Goal: Task Accomplishment & Management: Complete application form

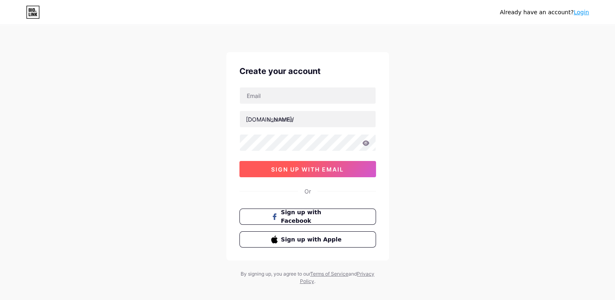
click at [330, 167] on span "sign up with email" at bounding box center [307, 169] width 73 height 7
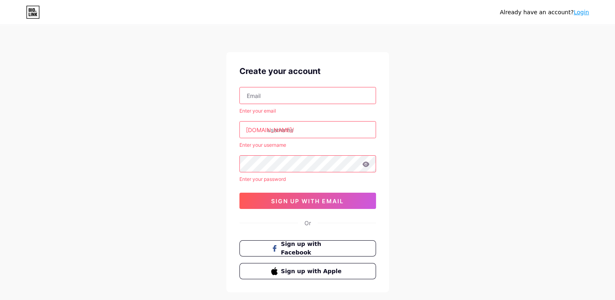
drag, startPoint x: 303, startPoint y: 101, endPoint x: 301, endPoint y: 97, distance: 4.8
click at [303, 101] on input "text" at bounding box center [308, 95] width 136 height 16
type input "[EMAIL_ADDRESS][DOMAIN_NAME]"
type input "עינב [PERSON_NAME]"
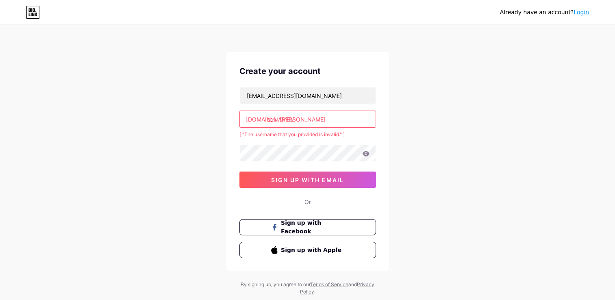
click at [287, 120] on input "עינב [PERSON_NAME]" at bounding box center [308, 119] width 136 height 16
click at [321, 118] on input "עינב [PERSON_NAME]" at bounding box center [308, 119] width 136 height 16
click at [425, 138] on div "Already have an account? Login Create your account [EMAIL_ADDRESS][DOMAIN_NAME]…" at bounding box center [307, 161] width 615 height 322
click at [305, 180] on span "sign up with email" at bounding box center [307, 179] width 73 height 7
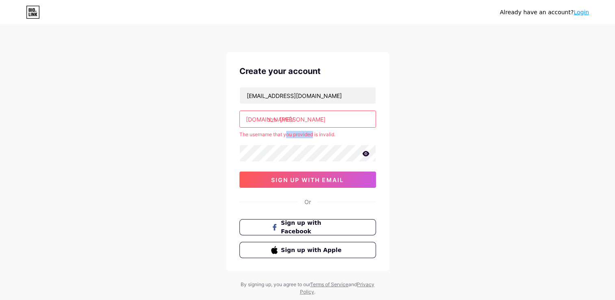
drag, startPoint x: 314, startPoint y: 133, endPoint x: 287, endPoint y: 133, distance: 26.8
click at [287, 133] on div "The username that you provided is invalid." at bounding box center [307, 134] width 137 height 7
drag, startPoint x: 288, startPoint y: 120, endPoint x: 301, endPoint y: 117, distance: 13.0
click at [288, 120] on input "עינב [PERSON_NAME]" at bounding box center [308, 119] width 136 height 16
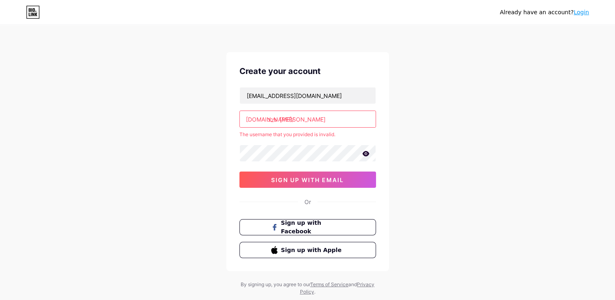
drag, startPoint x: 307, startPoint y: 117, endPoint x: 267, endPoint y: 118, distance: 39.9
click at [267, 118] on input "עינב [PERSON_NAME]" at bounding box center [308, 119] width 136 height 16
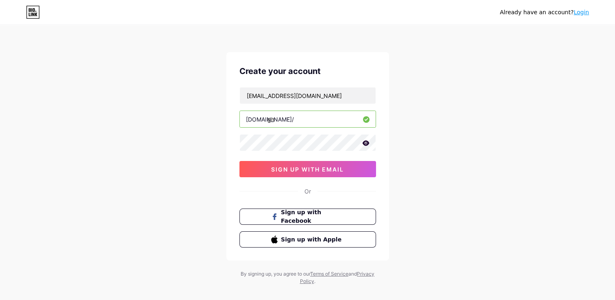
type input "g"
type input "י"
type input "ב"
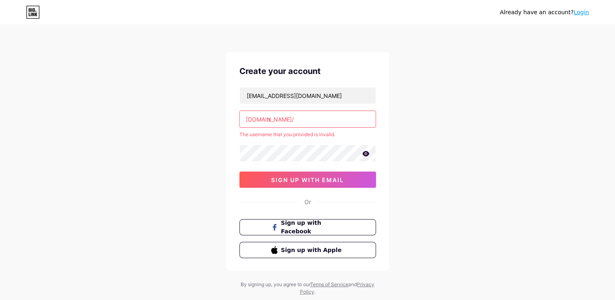
drag, startPoint x: 286, startPoint y: 122, endPoint x: 265, endPoint y: 123, distance: 20.8
click at [265, 123] on div "[DOMAIN_NAME]/ ב" at bounding box center [307, 119] width 137 height 17
click at [410, 149] on div "Already have an account? Login Create your account [EMAIL_ADDRESS][DOMAIN_NAME]…" at bounding box center [307, 161] width 615 height 322
click at [278, 119] on input "עינב [PERSON_NAME]" at bounding box center [308, 119] width 136 height 16
click at [287, 120] on input "עינב [PERSON_NAME]" at bounding box center [308, 119] width 136 height 16
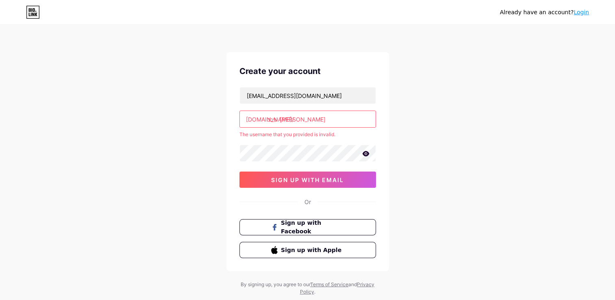
click at [287, 120] on input "עינב [PERSON_NAME]" at bounding box center [308, 119] width 136 height 16
type input "[PERSON_NAME]"
drag, startPoint x: 307, startPoint y: 119, endPoint x: 267, endPoint y: 120, distance: 40.3
click at [267, 120] on div "[DOMAIN_NAME]/ עינב בוזגלו" at bounding box center [307, 119] width 137 height 17
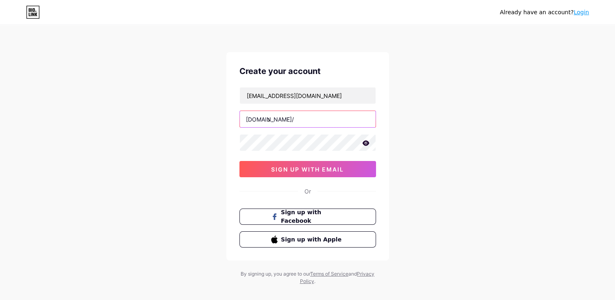
type input "ב"
drag, startPoint x: 274, startPoint y: 121, endPoint x: 267, endPoint y: 122, distance: 7.3
click at [267, 122] on input "ב" at bounding box center [308, 119] width 136 height 16
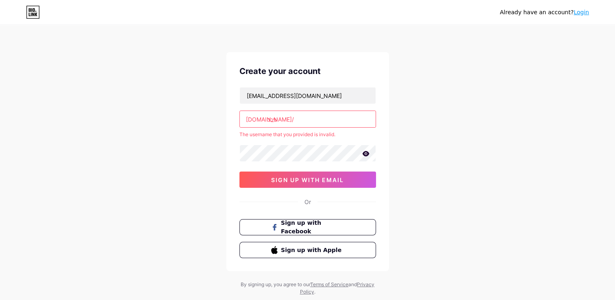
click at [350, 141] on div "[EMAIL_ADDRESS][DOMAIN_NAME] [DOMAIN_NAME]/ עינב The username that you provided…" at bounding box center [307, 137] width 137 height 101
click at [382, 136] on div "Create your account [EMAIL_ADDRESS][DOMAIN_NAME] [DOMAIN_NAME]/ עינב The userna…" at bounding box center [307, 161] width 163 height 219
drag, startPoint x: 307, startPoint y: 73, endPoint x: 230, endPoint y: 81, distance: 78.0
click at [230, 81] on div "Create your account [EMAIL_ADDRESS][DOMAIN_NAME] [DOMAIN_NAME]/ עינב The userna…" at bounding box center [307, 161] width 163 height 219
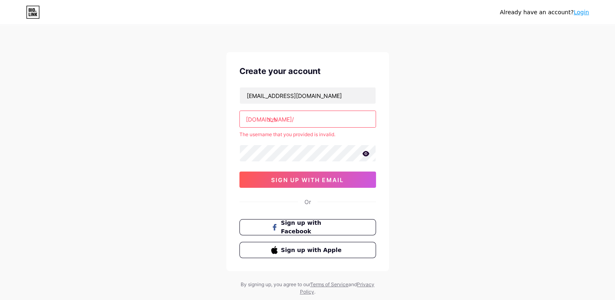
click at [280, 111] on input "עינב" at bounding box center [308, 119] width 136 height 16
drag, startPoint x: 280, startPoint y: 120, endPoint x: 267, endPoint y: 120, distance: 13.0
click at [267, 120] on div "[DOMAIN_NAME]/ עינב" at bounding box center [307, 119] width 137 height 17
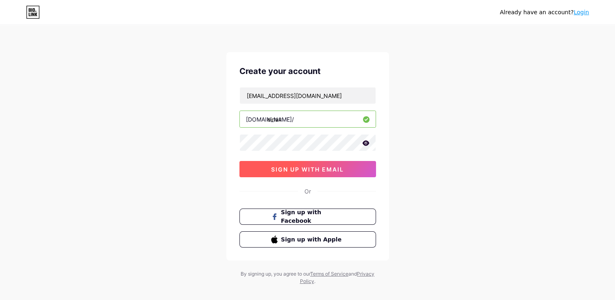
type input "einav"
click at [325, 170] on span "sign up with email" at bounding box center [307, 169] width 73 height 7
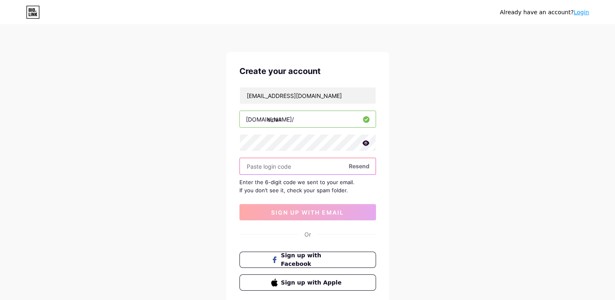
click at [323, 162] on input "text" at bounding box center [308, 166] width 136 height 16
click at [367, 165] on span "Resend" at bounding box center [359, 166] width 21 height 9
